Goal: Task Accomplishment & Management: Manage account settings

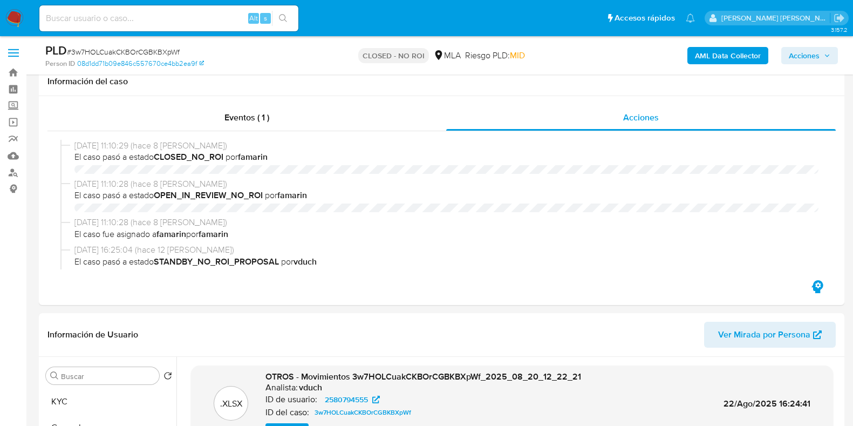
select select "10"
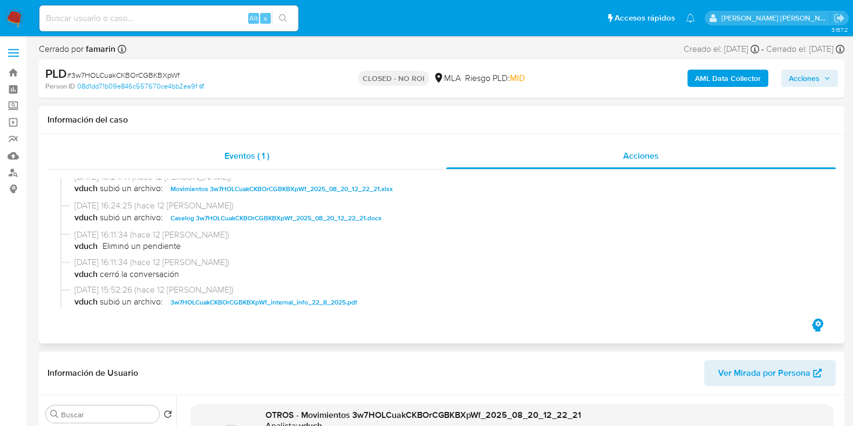
click at [275, 152] on div "Eventos ( 1 )" at bounding box center [247, 156] width 399 height 26
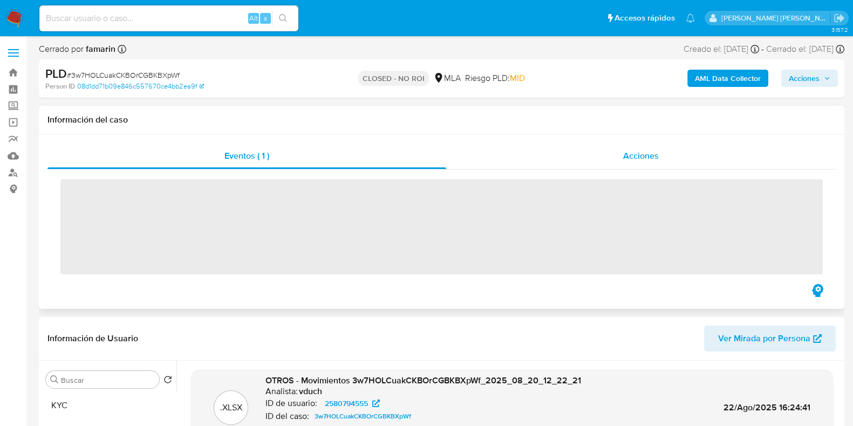
click at [627, 152] on span "Acciones" at bounding box center [641, 156] width 36 height 12
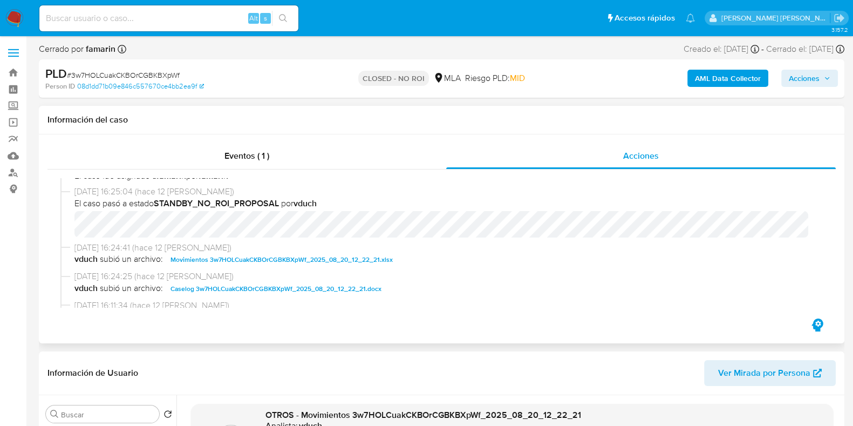
scroll to position [134, 0]
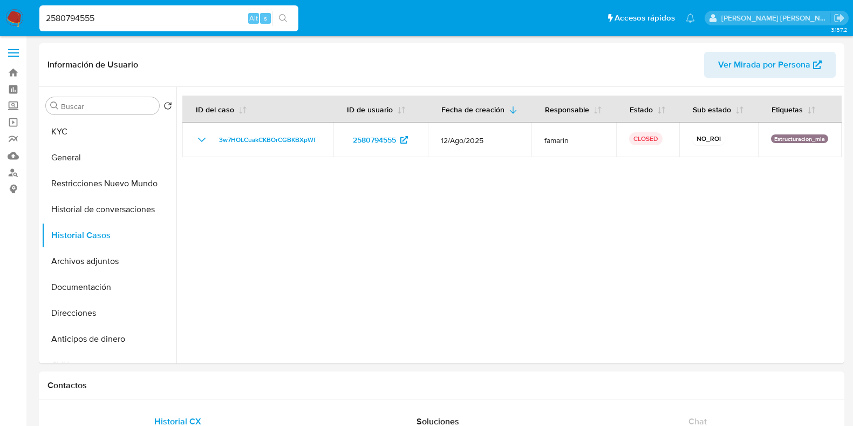
select select "10"
click at [28, 15] on nav "Pausado Ver notificaciones 2580794555 Alt s Accesos rápidos Presiona las siguie…" at bounding box center [426, 18] width 853 height 36
type input "1159392154"
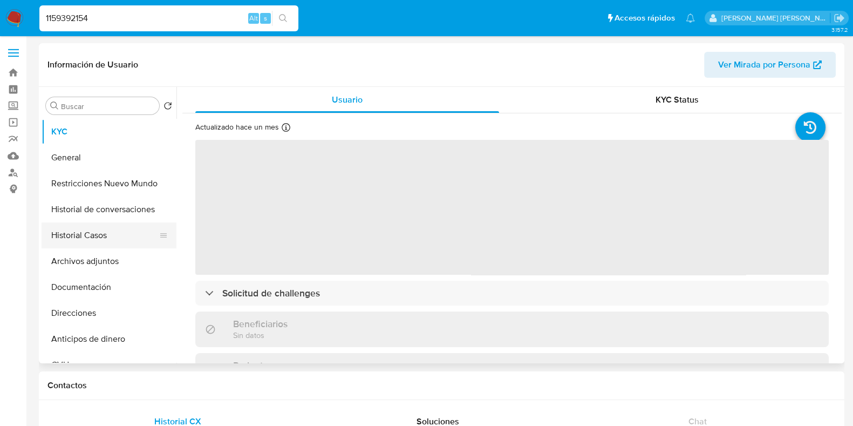
click at [100, 234] on button "Historial Casos" at bounding box center [105, 235] width 126 height 26
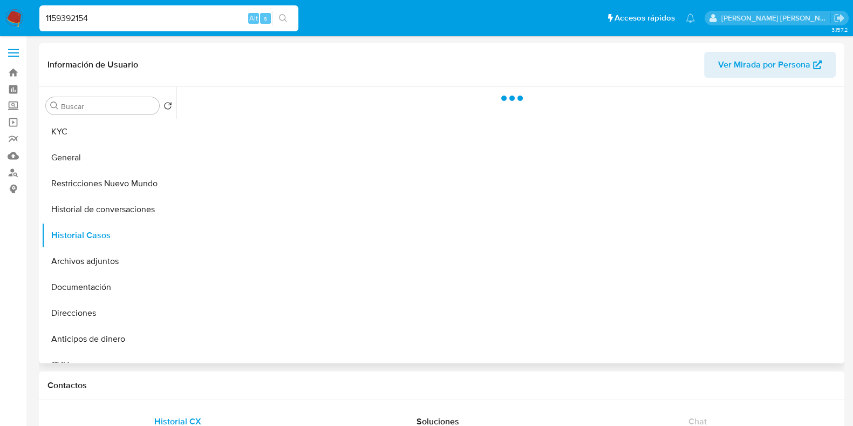
select select "10"
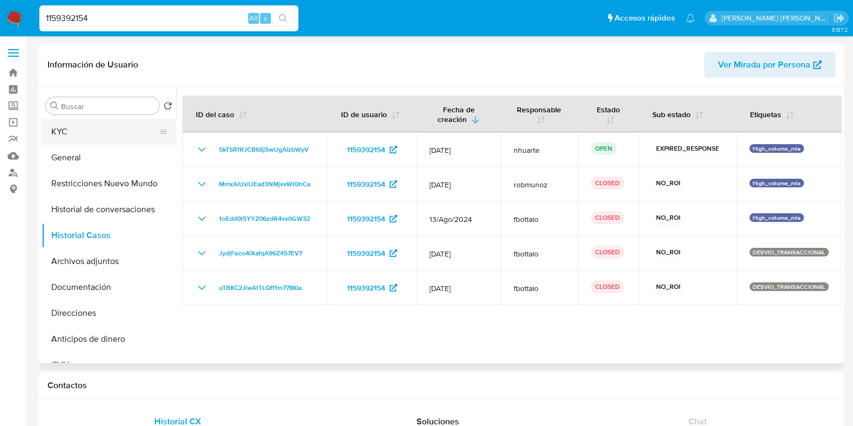
click at [92, 121] on button "KYC" at bounding box center [105, 132] width 126 height 26
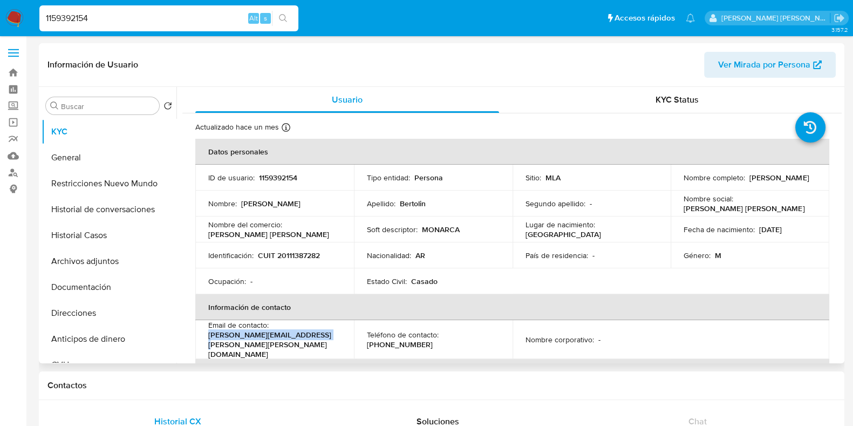
drag, startPoint x: 208, startPoint y: 336, endPoint x: 318, endPoint y: 334, distance: 110.7
click at [318, 334] on div "Email de contacto : paula.bertolin@monarca.com.ar" at bounding box center [274, 339] width 133 height 39
copy p "paula.bertolin@monarca.com.ar"
click at [16, 73] on link "Bandeja" at bounding box center [64, 72] width 128 height 17
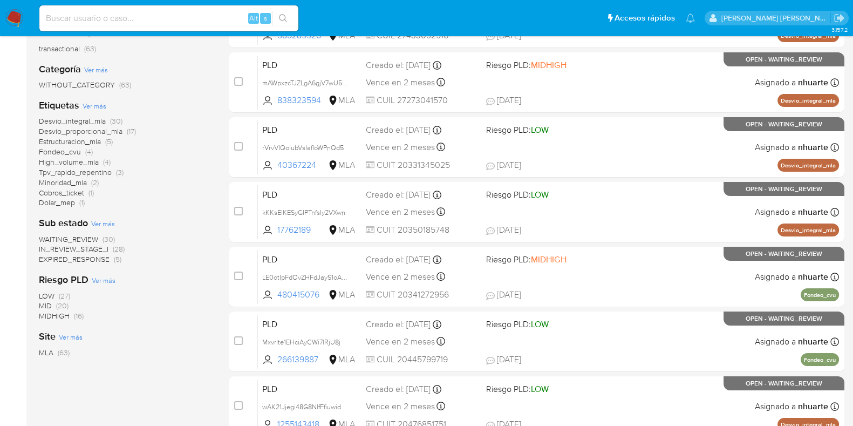
scroll to position [67, 0]
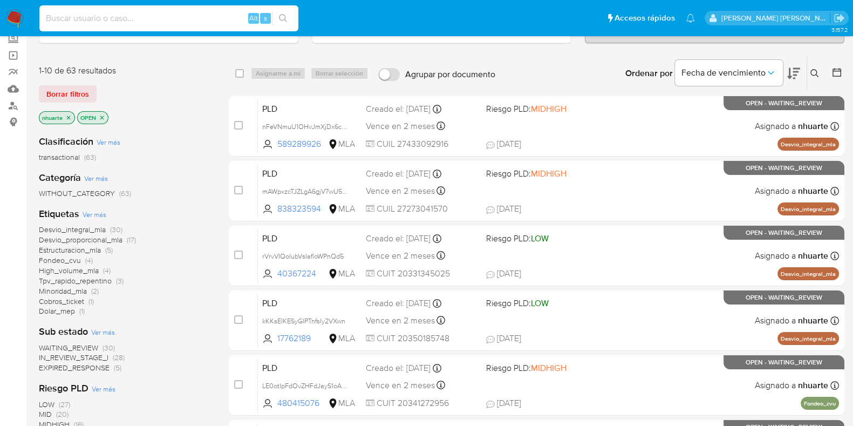
click at [77, 11] on input at bounding box center [168, 18] width 259 height 14
paste input "179856670"
type input "179856670"
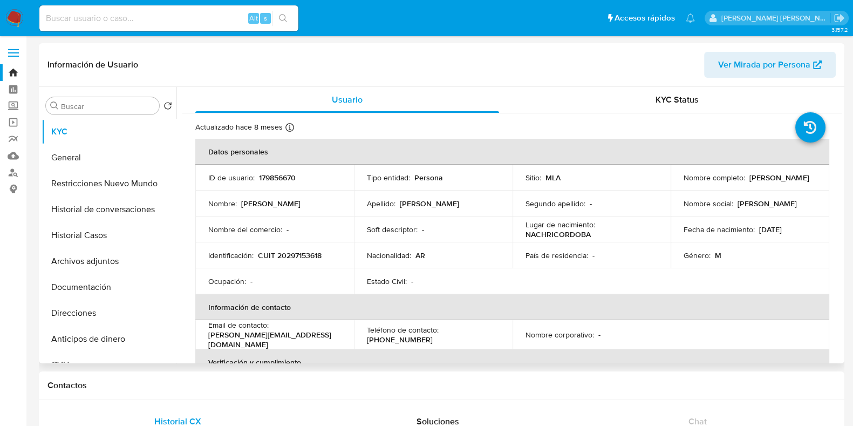
select select "10"
click at [127, 246] on button "Historial Casos" at bounding box center [105, 235] width 126 height 26
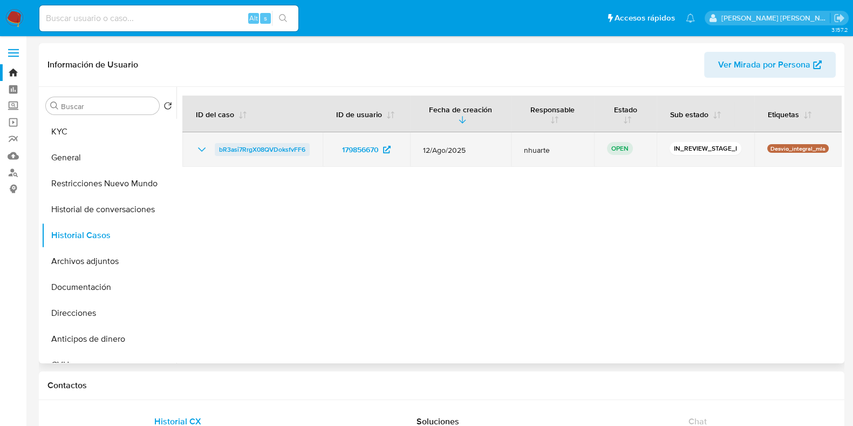
click at [272, 147] on span "bR3asi7RrgX08QVDoksfvFF6" at bounding box center [262, 149] width 86 height 13
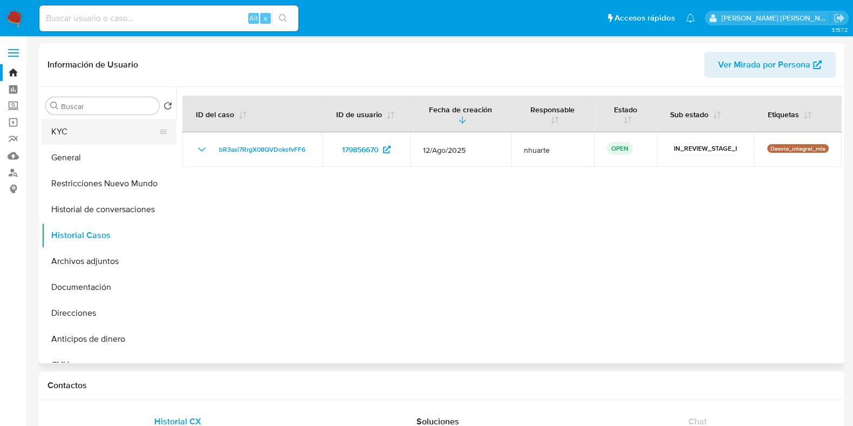
click at [103, 127] on button "KYC" at bounding box center [105, 132] width 126 height 26
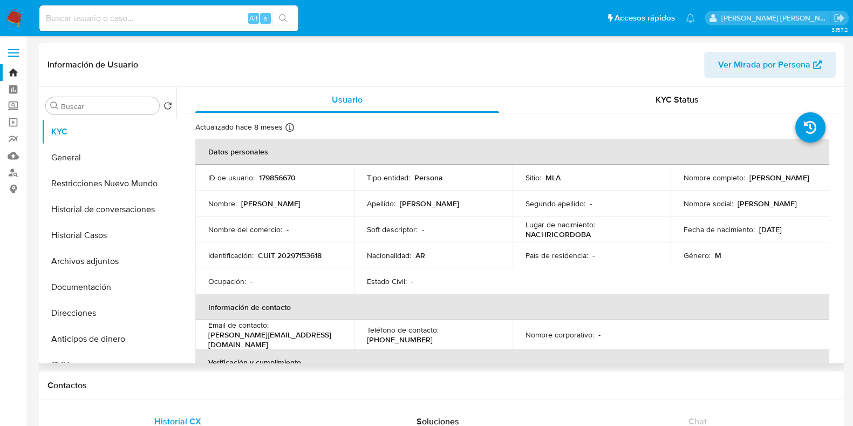
click at [311, 254] on p "CUIT 20297153618" at bounding box center [290, 255] width 64 height 10
copy p "20297153618"
click at [94, 287] on button "Documentación" at bounding box center [105, 287] width 126 height 26
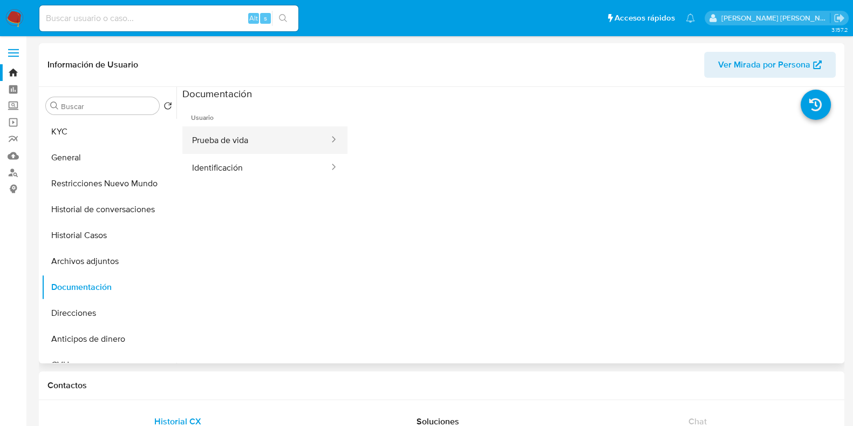
click at [252, 139] on button "Prueba de vida" at bounding box center [256, 140] width 148 height 28
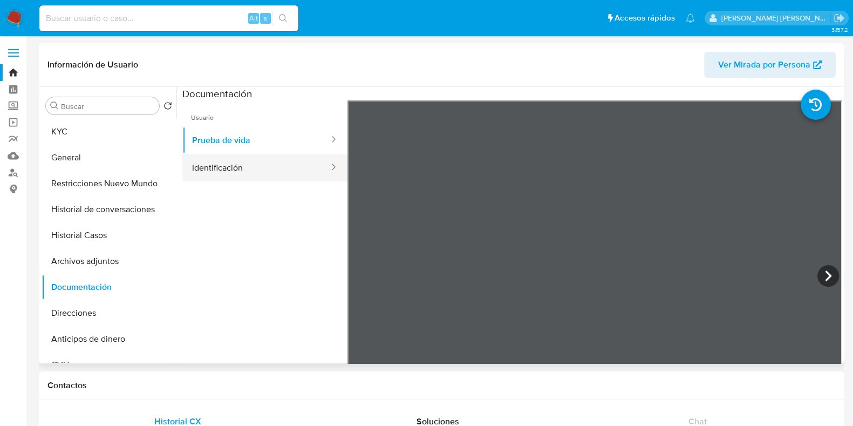
click at [286, 176] on button "Identificación" at bounding box center [256, 168] width 148 height 28
click at [12, 69] on link "Bandeja" at bounding box center [64, 72] width 128 height 17
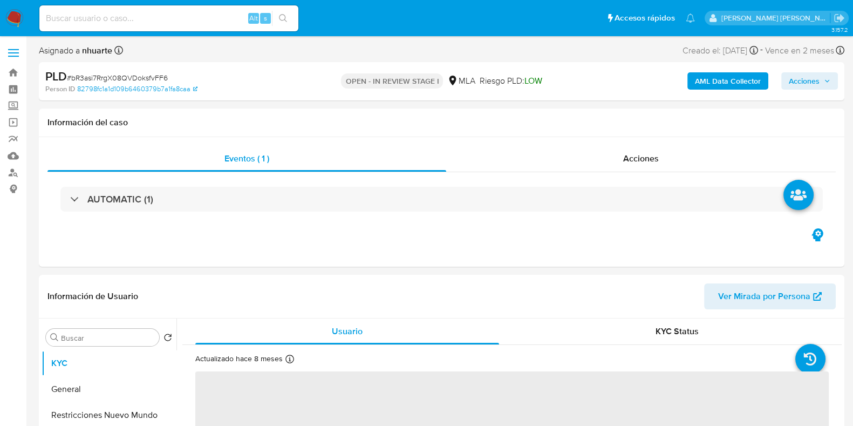
select select "10"
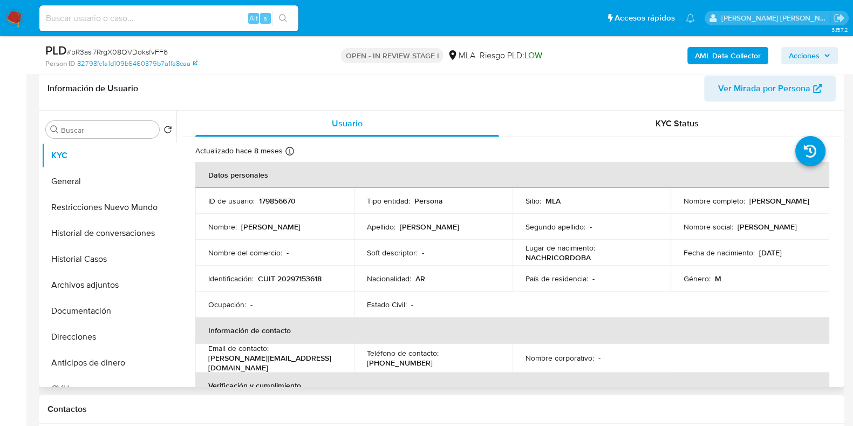
scroll to position [405, 0]
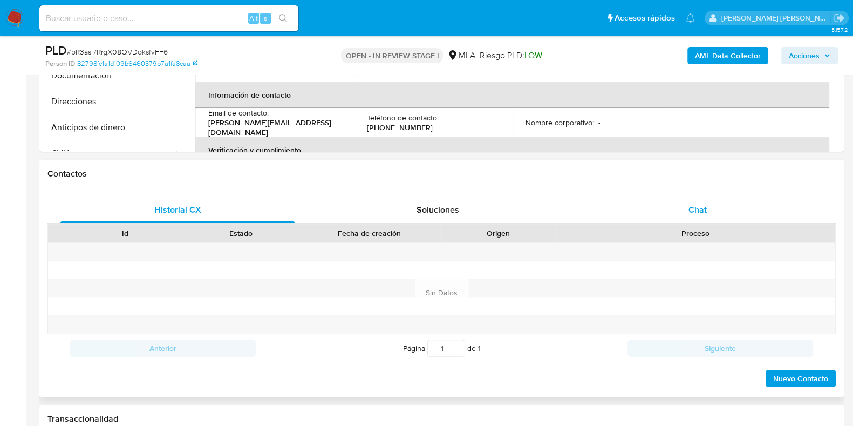
click at [701, 208] on span "Chat" at bounding box center [698, 210] width 18 height 12
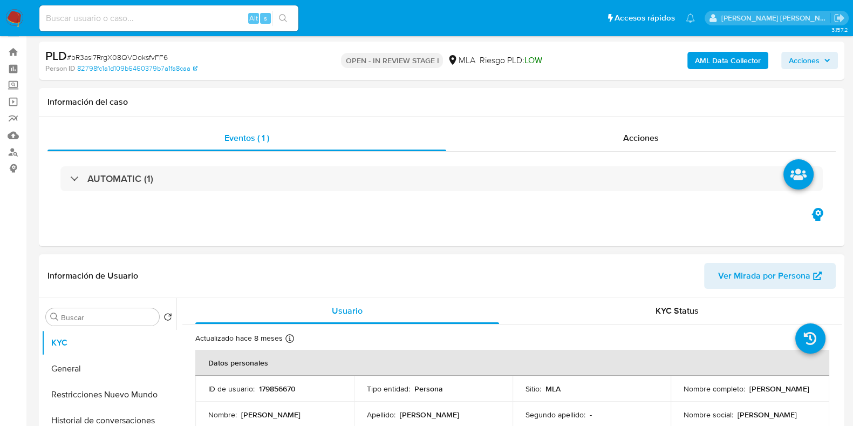
scroll to position [0, 0]
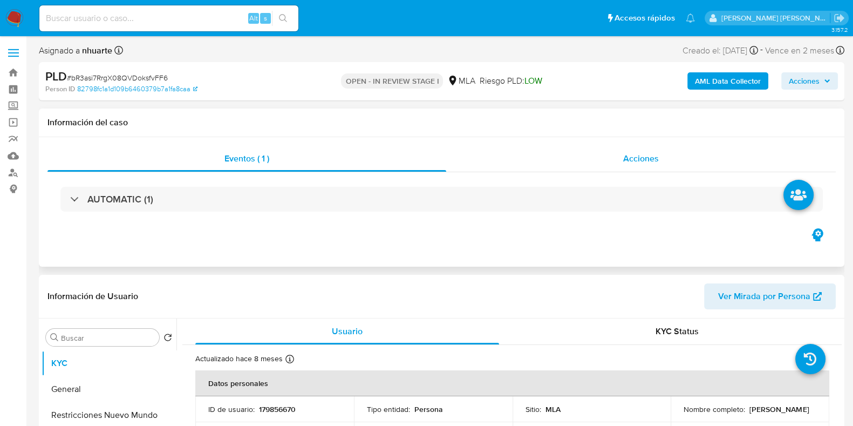
click at [634, 160] on span "Acciones" at bounding box center [641, 158] width 36 height 12
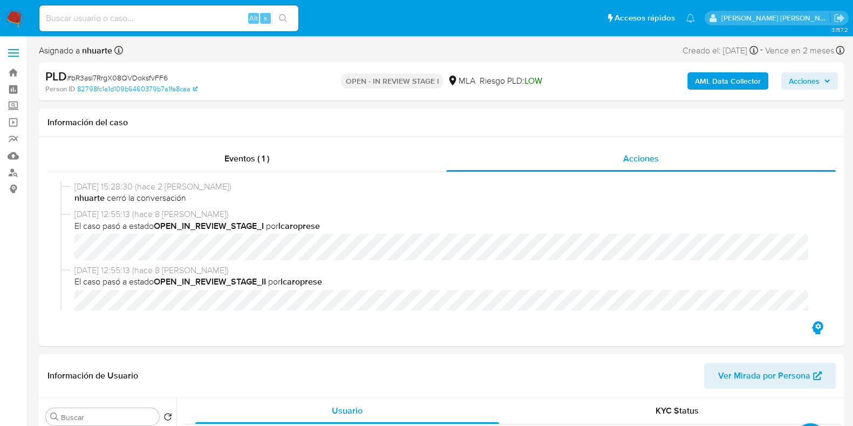
click at [718, 87] on b "AML Data Collector" at bounding box center [728, 80] width 66 height 17
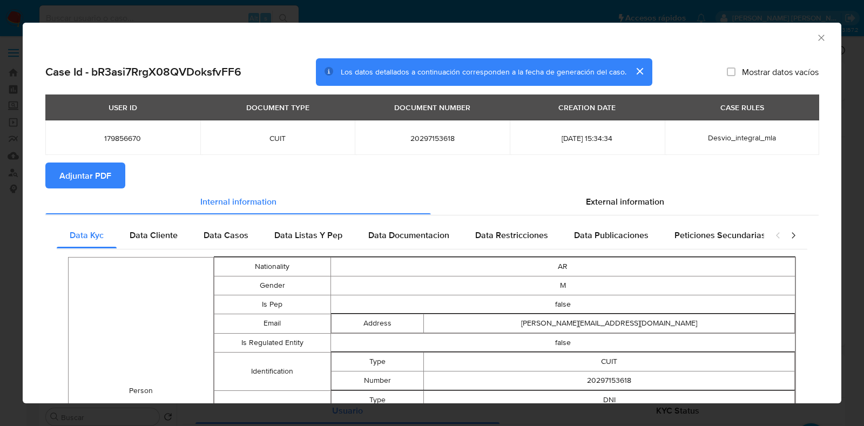
click at [87, 179] on span "Adjuntar PDF" at bounding box center [85, 176] width 52 height 24
click at [816, 36] on icon "Cerrar ventana" at bounding box center [821, 37] width 11 height 11
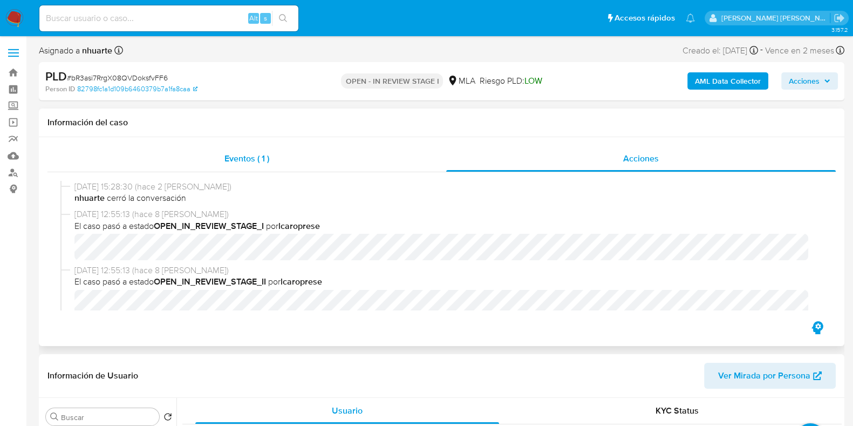
click at [250, 167] on div "Eventos ( 1 )" at bounding box center [247, 159] width 399 height 26
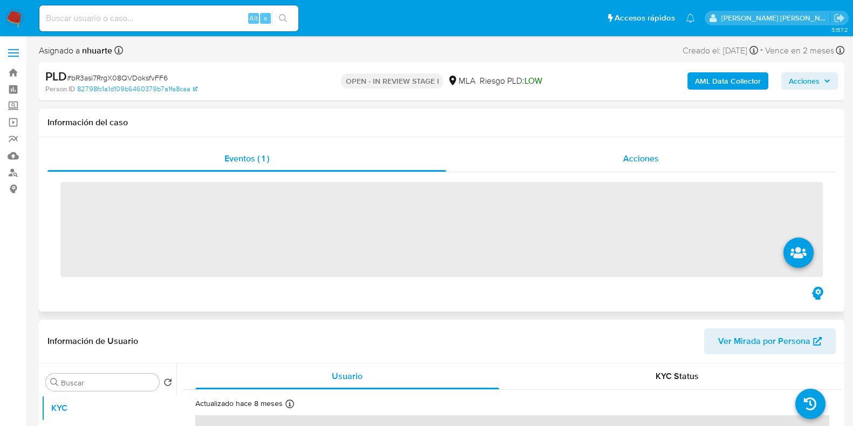
click at [651, 151] on div "Acciones" at bounding box center [641, 159] width 390 height 26
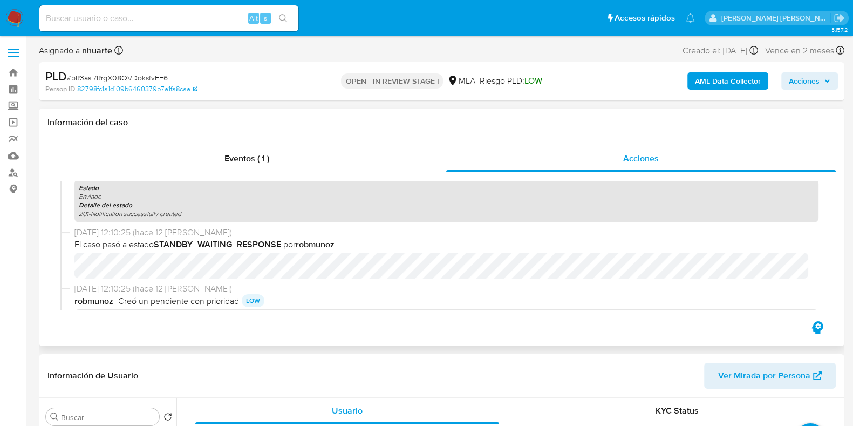
scroll to position [472, 0]
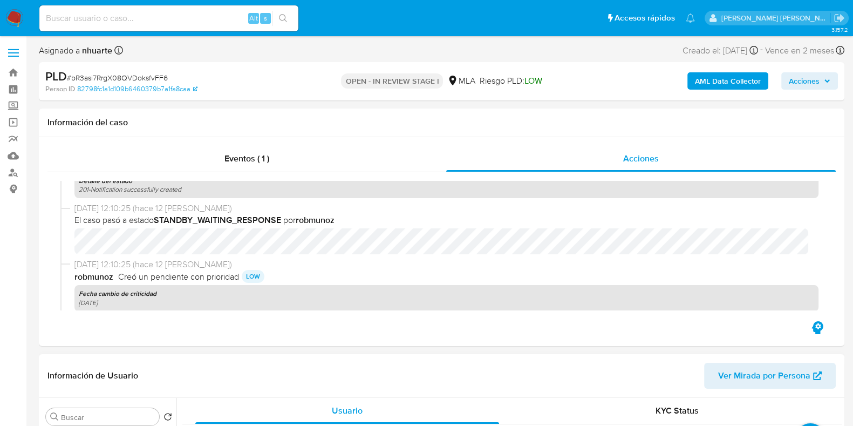
click at [767, 382] on span "Ver Mirada por Persona" at bounding box center [764, 376] width 92 height 26
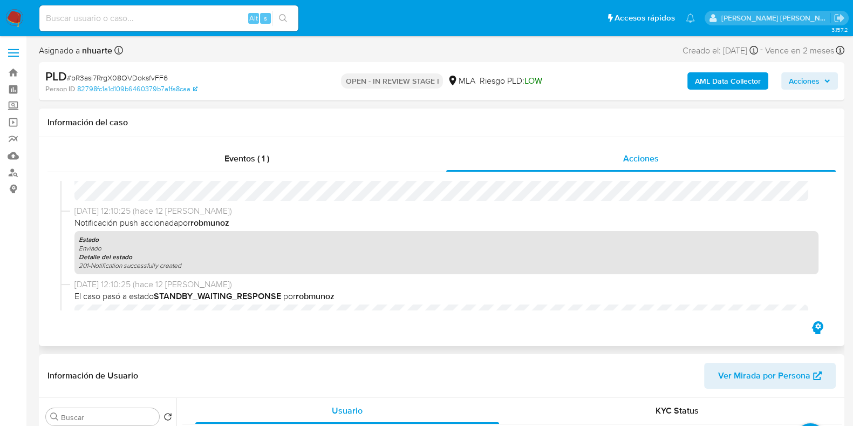
scroll to position [337, 0]
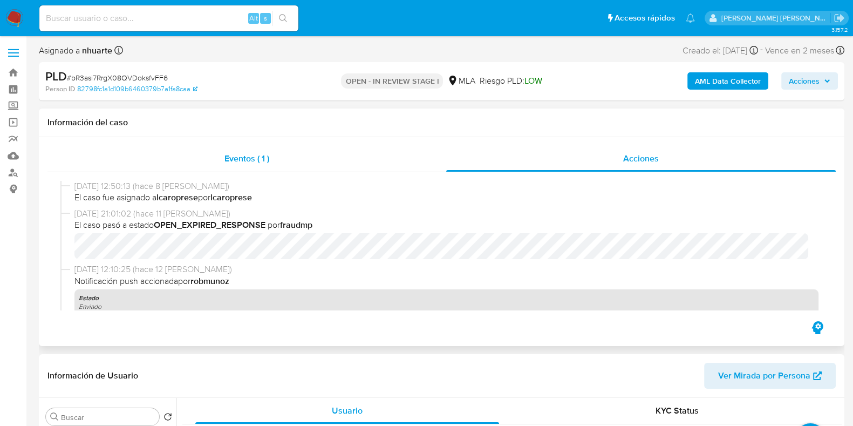
click at [247, 162] on span "Eventos ( 1 )" at bounding box center [247, 158] width 45 height 12
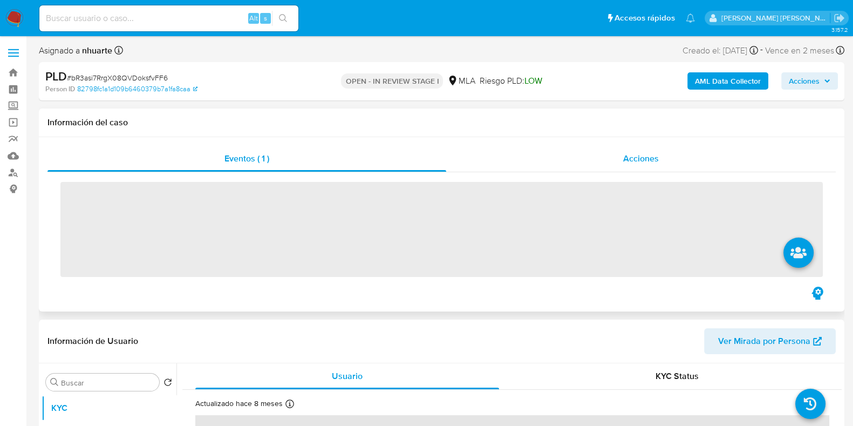
click at [626, 161] on span "Acciones" at bounding box center [641, 158] width 36 height 12
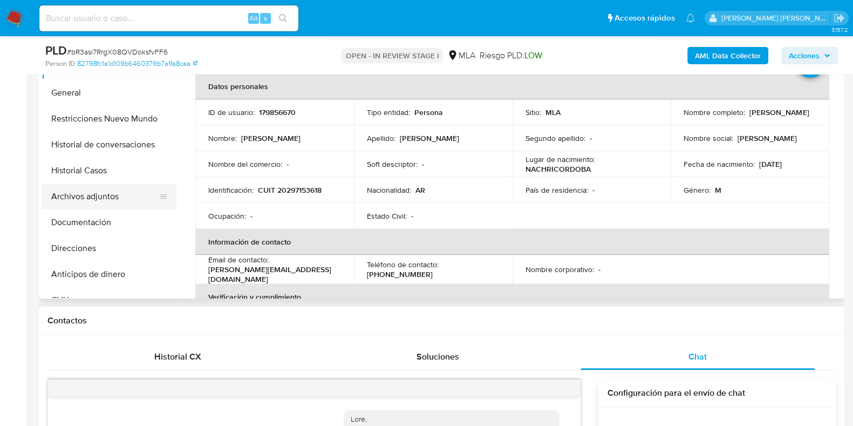
click at [111, 199] on button "Archivos adjuntos" at bounding box center [105, 197] width 126 height 26
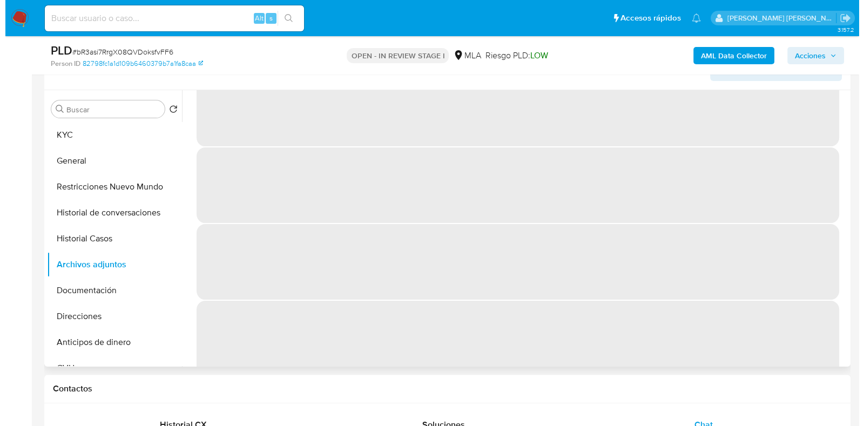
scroll to position [0, 0]
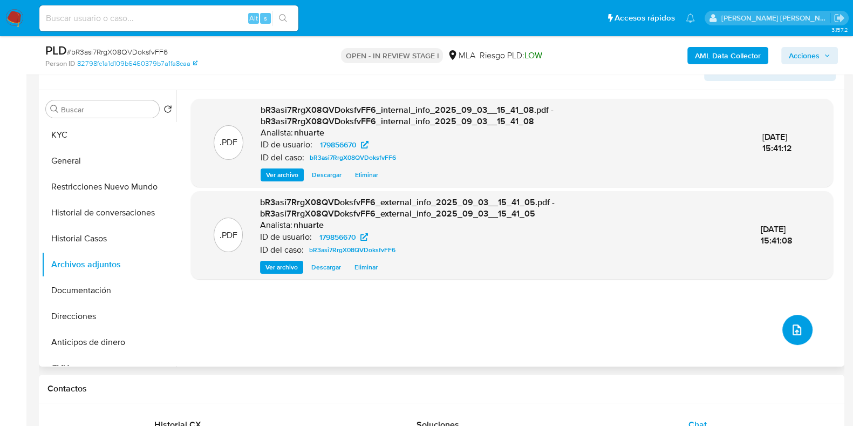
click at [791, 323] on span "upload-file" at bounding box center [797, 329] width 12 height 13
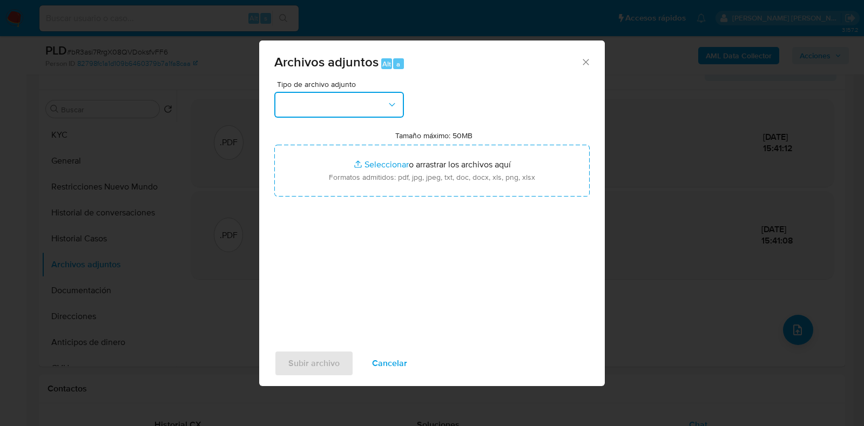
click at [396, 101] on icon "button" at bounding box center [392, 104] width 11 height 11
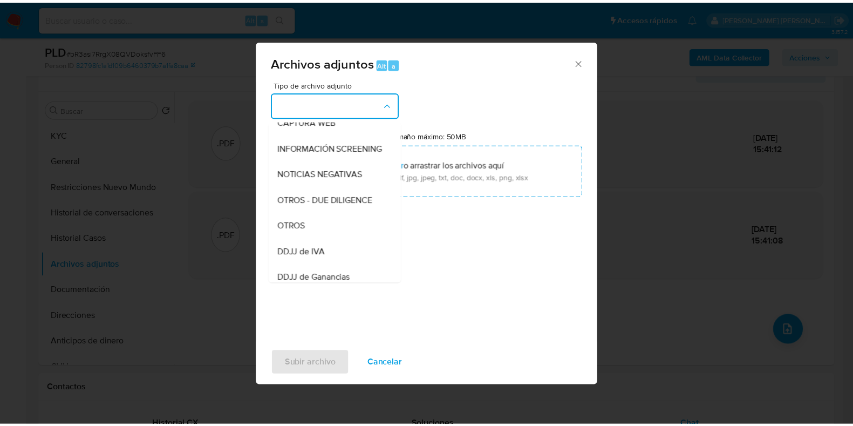
scroll to position [126, 0]
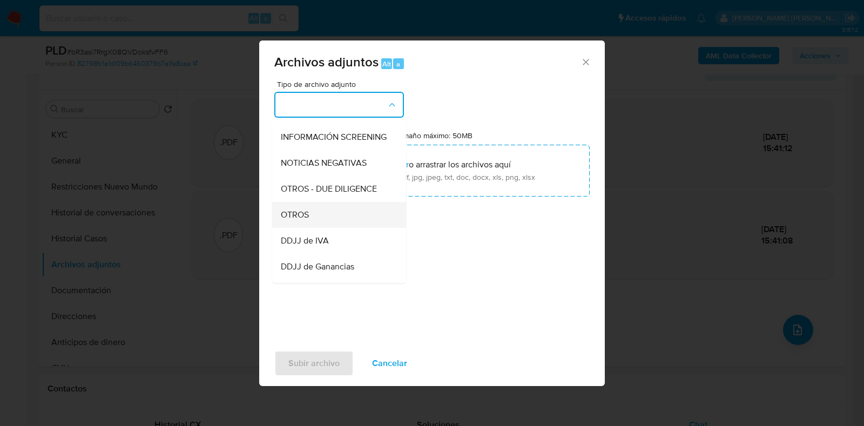
click at [329, 228] on div "OTROS" at bounding box center [336, 215] width 110 height 26
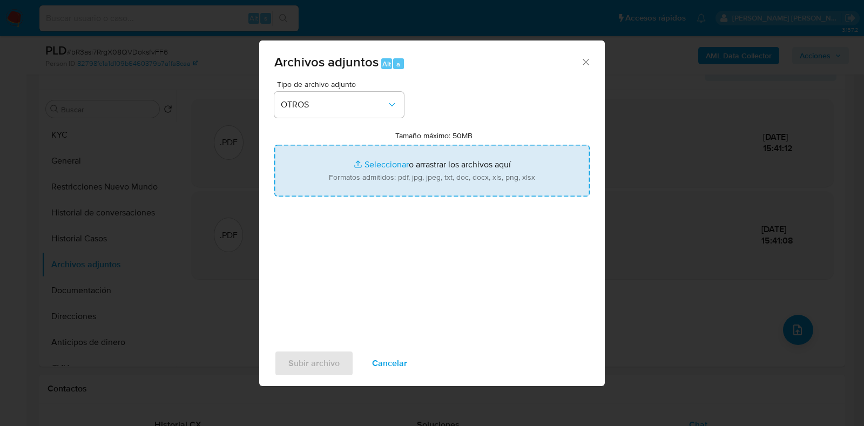
type input "C:\fakepath\Caselog bR3asi7RrgX08QVDoksfvFF6_2025_08_19_03_35_29.docx"
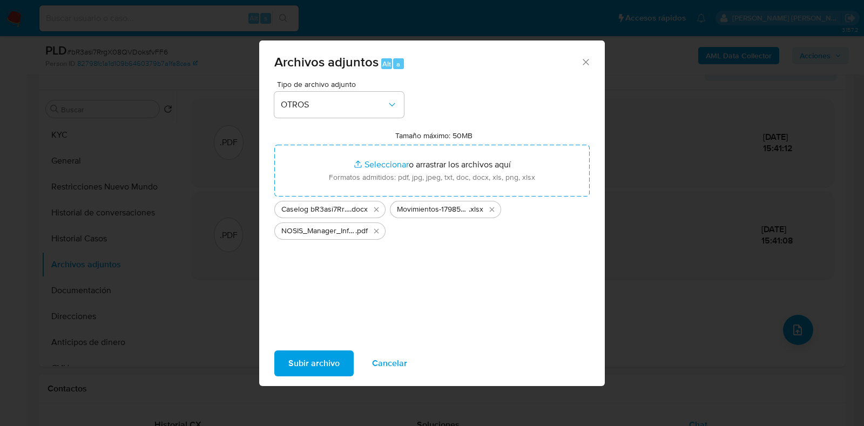
click at [316, 357] on span "Subir archivo" at bounding box center [313, 363] width 51 height 24
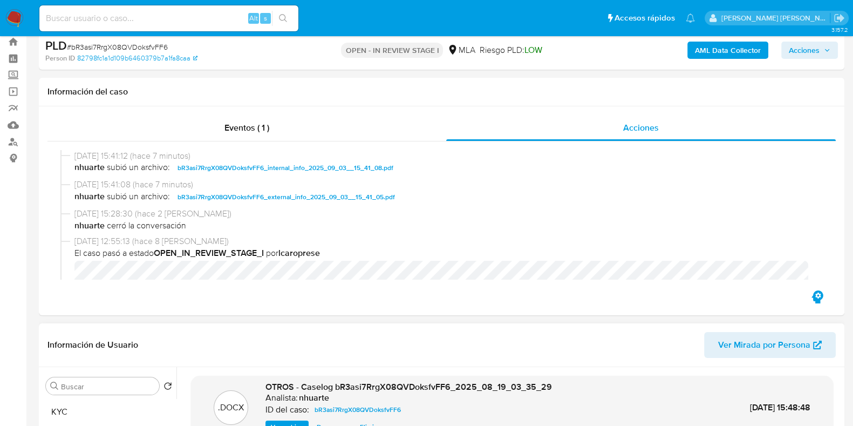
scroll to position [0, 0]
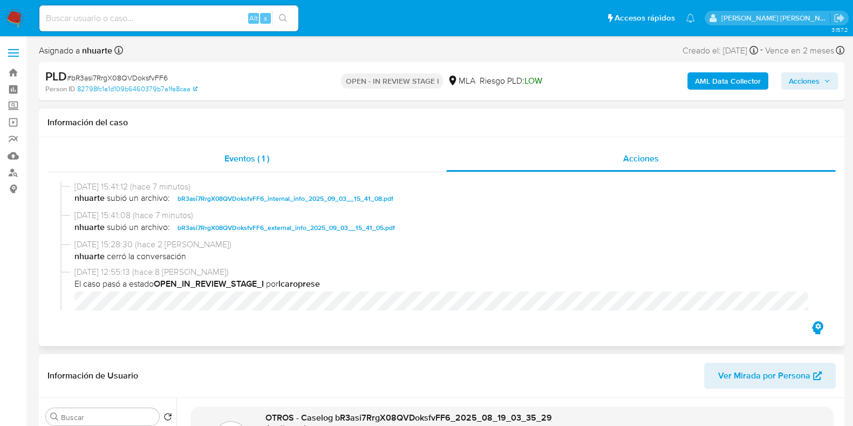
click at [252, 160] on span "Eventos ( 1 )" at bounding box center [247, 158] width 45 height 12
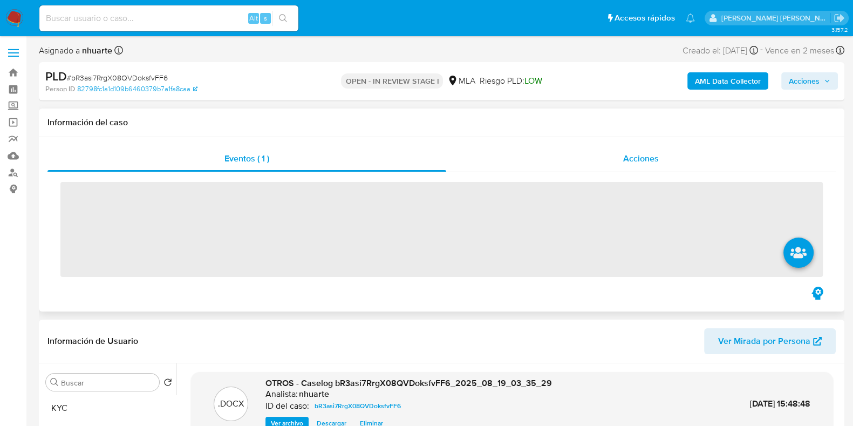
click at [619, 156] on div "Acciones" at bounding box center [641, 159] width 390 height 26
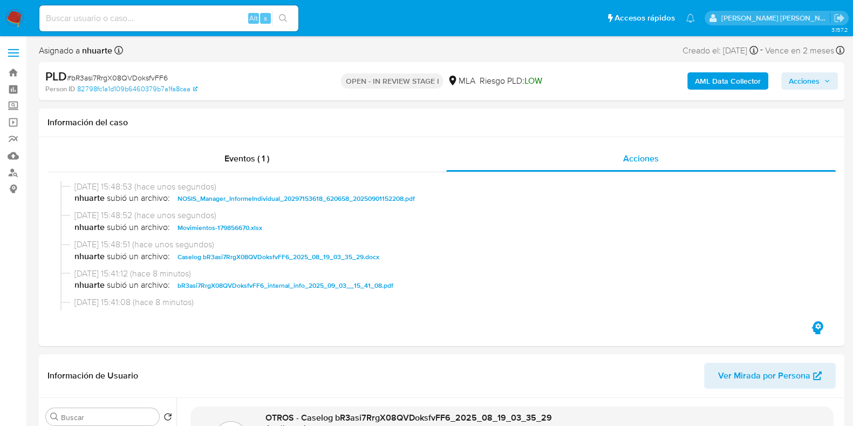
click at [821, 79] on span "Acciones" at bounding box center [810, 80] width 42 height 15
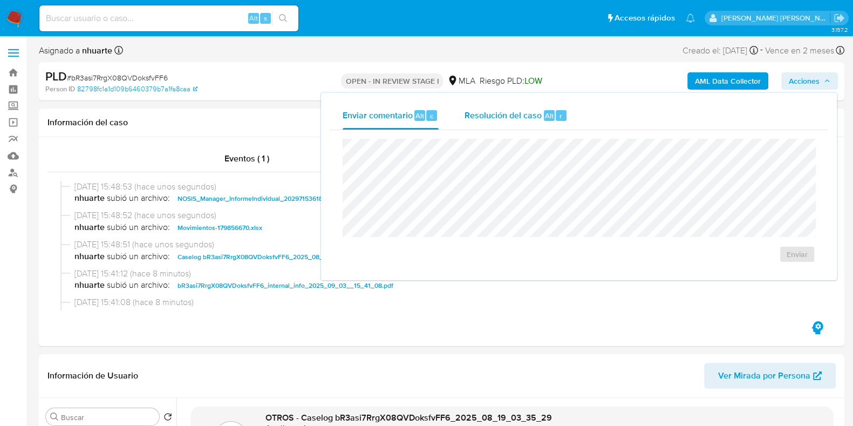
click at [503, 104] on div "Resolución del caso Alt r" at bounding box center [516, 115] width 103 height 28
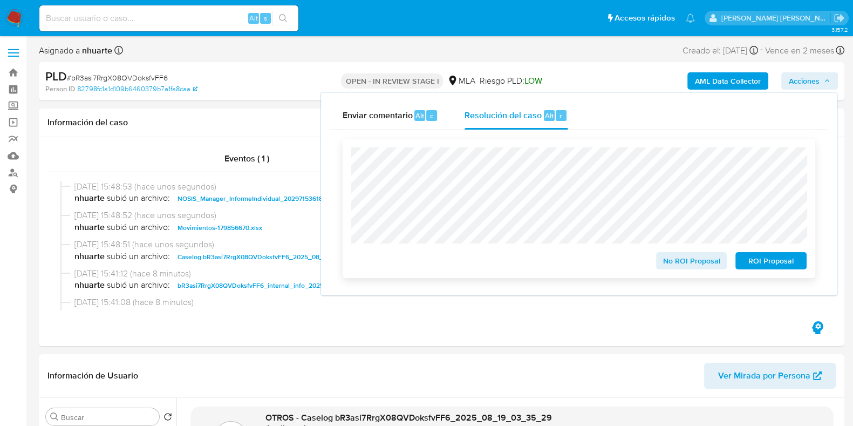
click at [695, 262] on span "No ROI Proposal" at bounding box center [692, 260] width 56 height 15
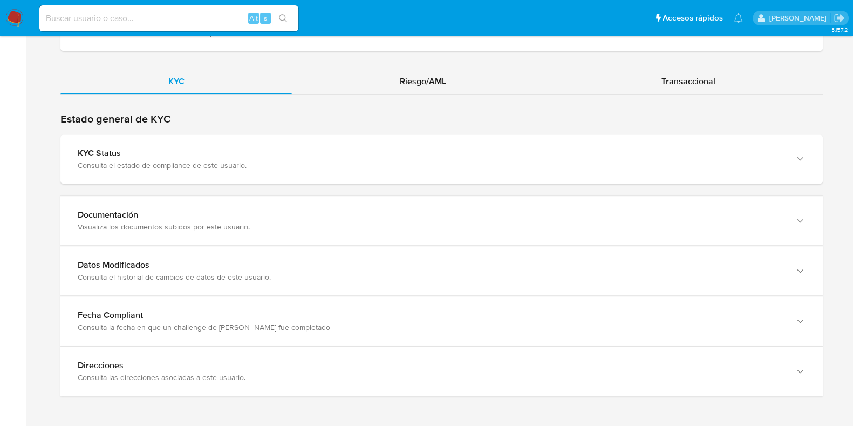
scroll to position [972, 0]
click at [675, 69] on div "Transaccional" at bounding box center [688, 80] width 269 height 26
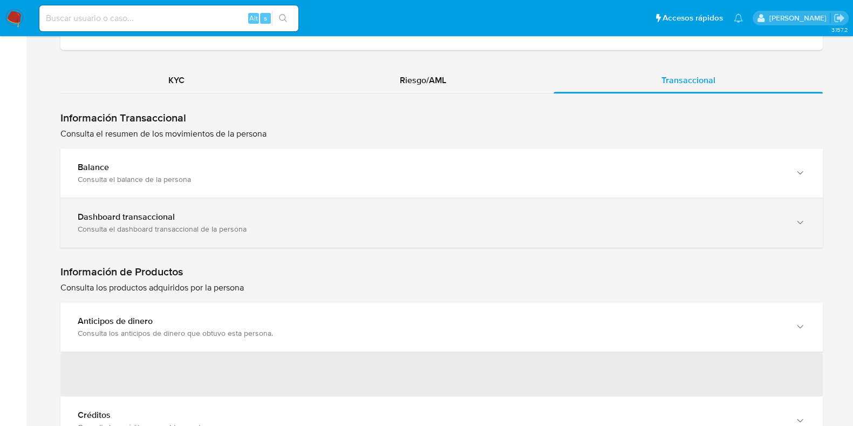
click at [181, 224] on div "Consulta el dashboard transaccional de la persona" at bounding box center [431, 229] width 707 height 10
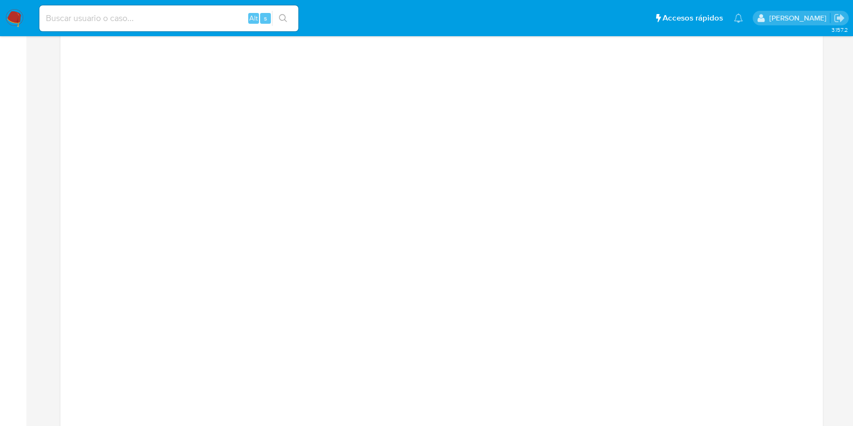
scroll to position [1107, 0]
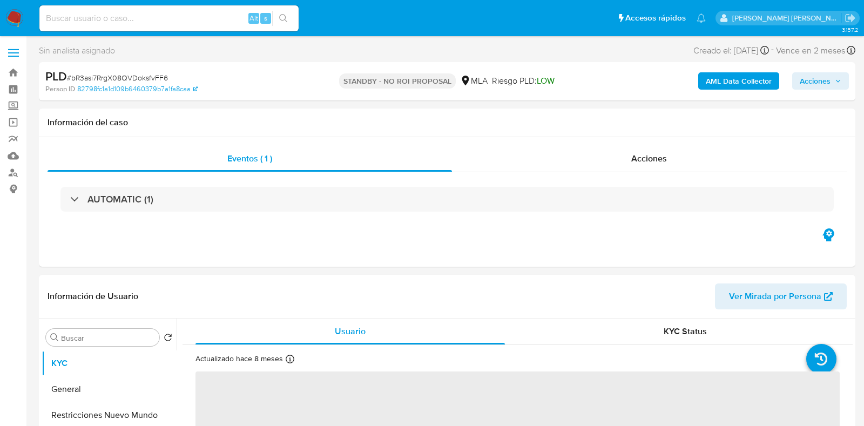
select select "10"
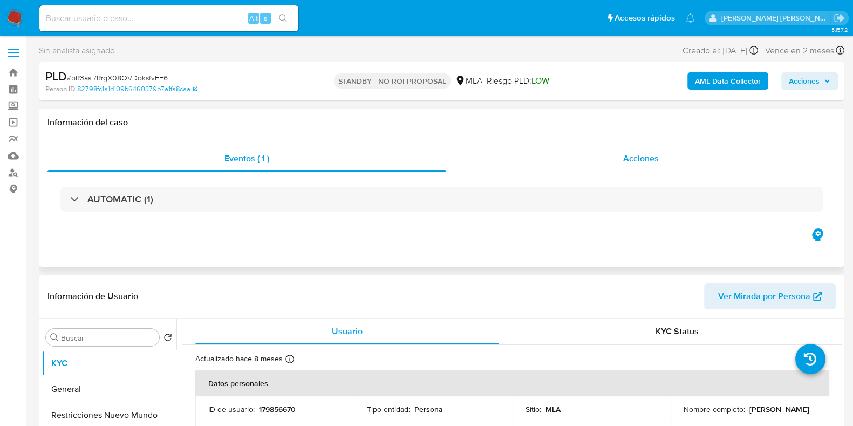
click at [650, 155] on span "Acciones" at bounding box center [641, 158] width 36 height 12
